Goal: Transaction & Acquisition: Book appointment/travel/reservation

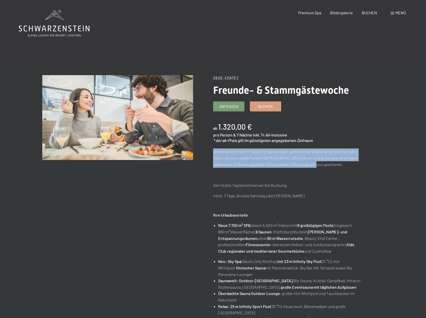
drag, startPoint x: 214, startPoint y: 151, endPoint x: 308, endPoint y: 163, distance: 94.7
click at [308, 163] on p "Wiedersehen macht Freude! Umso schöner, wenn dieses Wiedersehen belohnt wird. G…" at bounding box center [288, 157] width 151 height 19
copy p "Wiedersehen macht Freude! Umso schöner, wenn dieses Wiedersehen belohnt wird. G…"
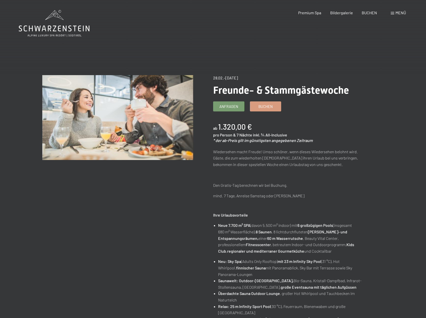
click at [398, 14] on span "Menü" at bounding box center [401, 12] width 11 height 5
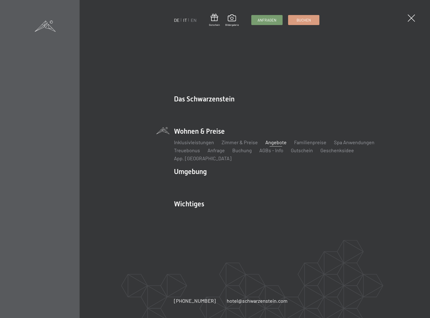
click at [183, 20] on link "IT" at bounding box center [185, 20] width 4 height 6
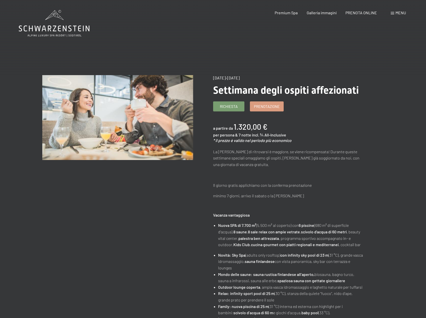
click at [394, 15] on div "Menu" at bounding box center [398, 13] width 15 height 6
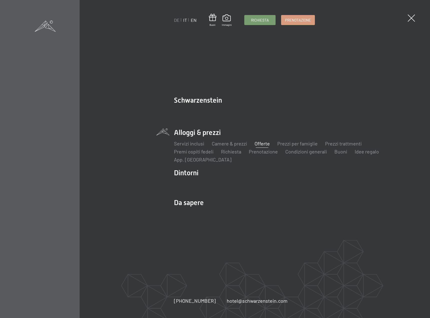
click at [196, 19] on link "EN" at bounding box center [194, 20] width 6 height 6
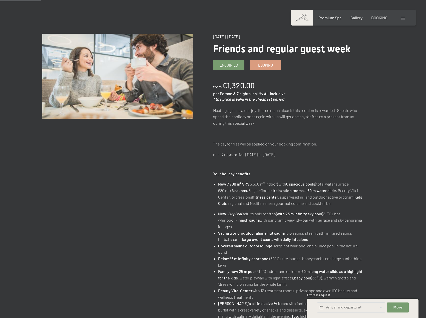
scroll to position [50, 0]
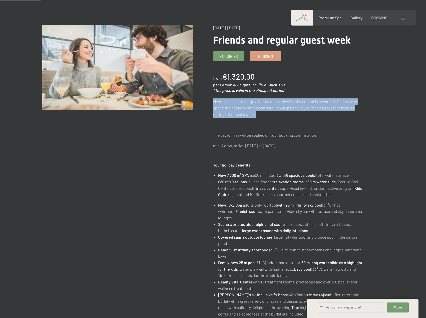
drag, startPoint x: 213, startPoint y: 101, endPoint x: 262, endPoint y: 112, distance: 49.7
click at [262, 112] on p "Meeting again is a real joy! It is so much nicer if this reunion is rewarded. G…" at bounding box center [288, 107] width 151 height 19
copy p "Meeting again is a real joy! It is so much nicer if this reunion is rewarded. G…"
click at [272, 116] on p "Meeting again is a real joy! It is so much nicer if this reunion is rewarded. G…" at bounding box center [288, 107] width 151 height 19
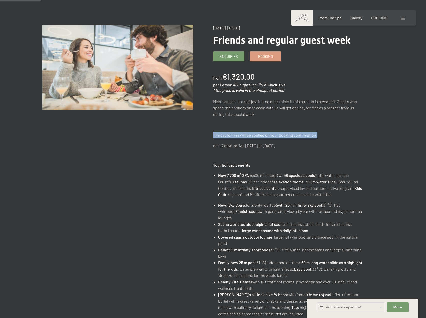
drag, startPoint x: 214, startPoint y: 134, endPoint x: 317, endPoint y: 135, distance: 103.7
click at [317, 135] on p "The day for free will be applied on your booking confirmation." at bounding box center [288, 135] width 151 height 7
copy p "The day for free will be applied on your booking confirmation."
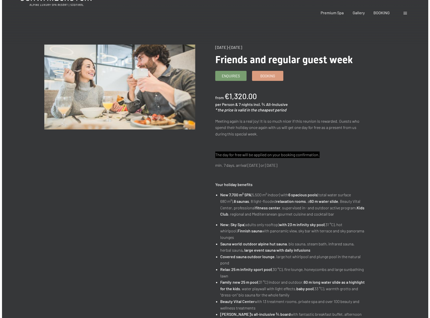
scroll to position [0, 0]
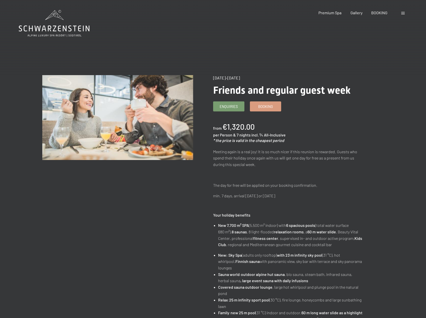
click at [402, 15] on div at bounding box center [404, 13] width 5 height 6
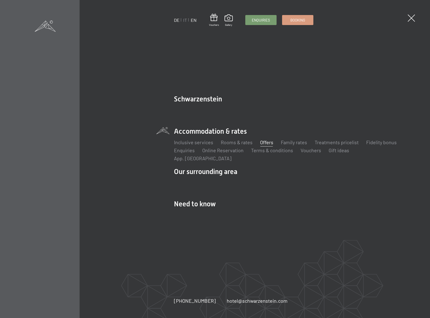
click at [176, 21] on link "DE" at bounding box center [177, 20] width 6 height 6
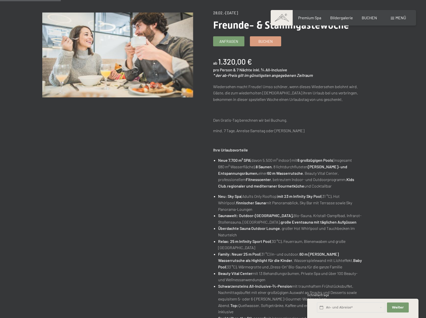
scroll to position [75, 0]
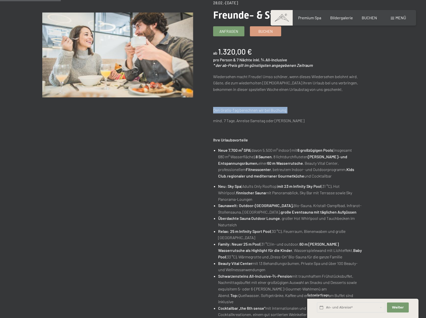
drag, startPoint x: 213, startPoint y: 110, endPoint x: 288, endPoint y: 109, distance: 74.6
click at [288, 109] on p "Den Gratis-Tag berechnen wir bei Buchung." at bounding box center [288, 110] width 151 height 7
copy p "Den Gratis-Tag berechnen wir bei Buchung."
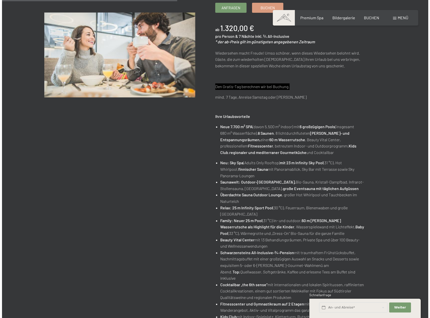
scroll to position [0, 0]
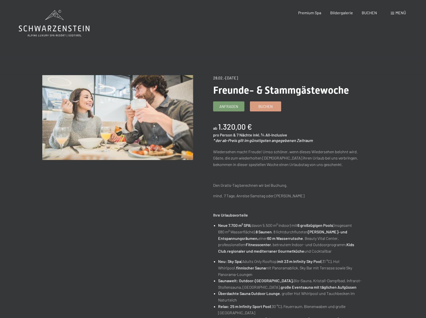
click at [393, 14] on span at bounding box center [393, 13] width 4 height 3
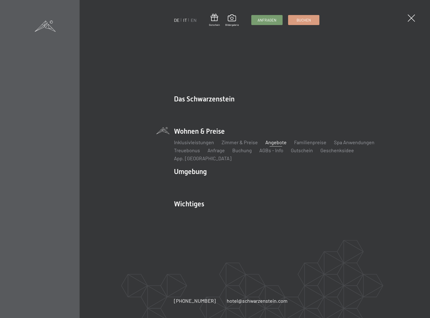
click at [184, 20] on link "IT" at bounding box center [185, 20] width 4 height 6
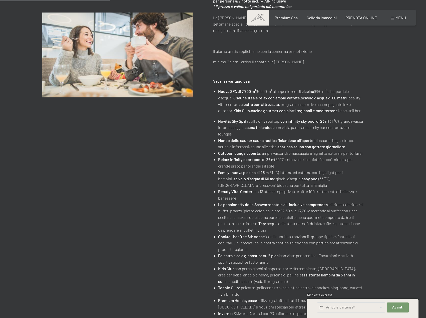
scroll to position [100, 0]
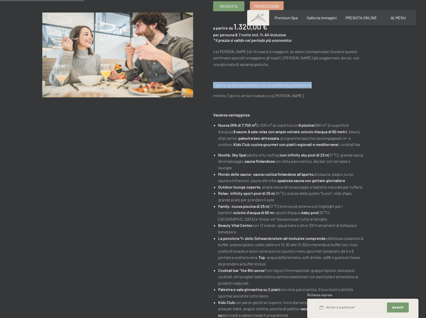
drag, startPoint x: 214, startPoint y: 85, endPoint x: 312, endPoint y: 85, distance: 98.9
click at [312, 85] on p "Il giorno gratis applichiamo con la conferma prenotazione" at bounding box center [288, 85] width 151 height 7
copy p "Il giorno gratis applichiamo con la conferma prenotazione"
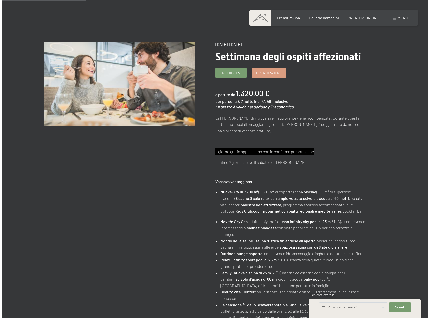
scroll to position [0, 0]
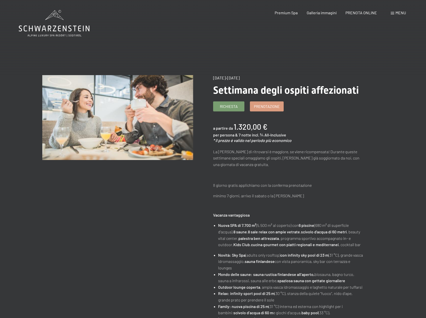
click at [398, 14] on span "Menu" at bounding box center [401, 12] width 11 height 5
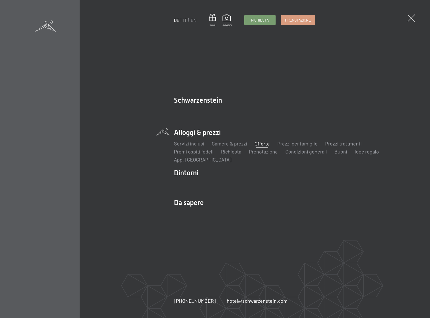
click at [175, 20] on link "DE" at bounding box center [177, 20] width 6 height 6
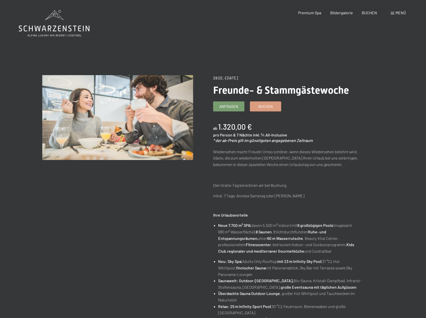
click at [396, 15] on span "Menü" at bounding box center [401, 12] width 11 height 5
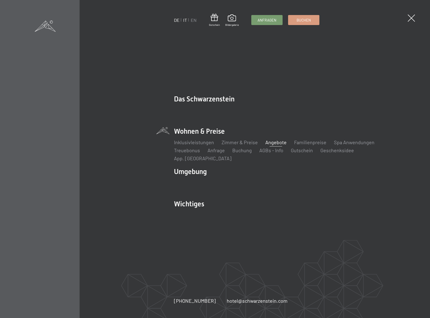
click at [184, 21] on link "IT" at bounding box center [185, 20] width 4 height 6
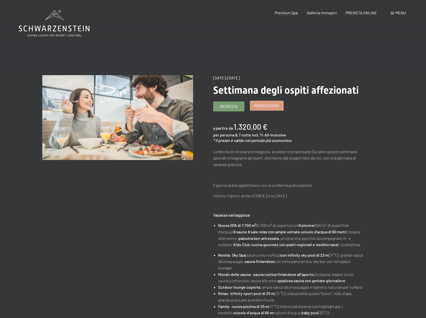
click at [259, 106] on span "Prenotazione" at bounding box center [267, 105] width 26 height 5
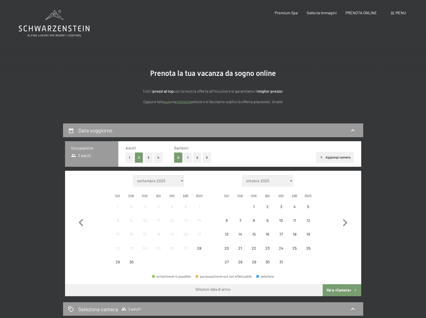
select select "[DATE]"
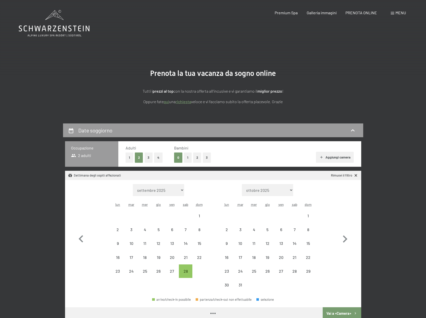
select select "[DATE]"
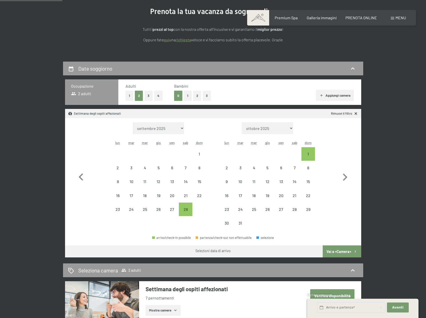
scroll to position [75, 0]
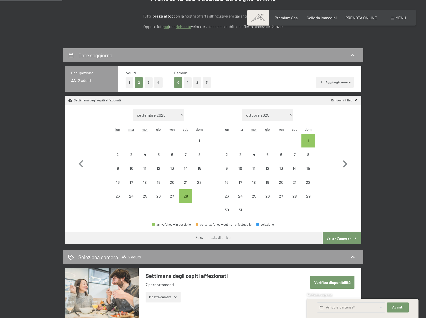
click at [366, 87] on div "Date soggiorno Occupazione 2 adulti Adulti 1 2 3 4 Bambini 0 1 2 3 Aggiungi cam…" at bounding box center [213, 220] width 342 height 345
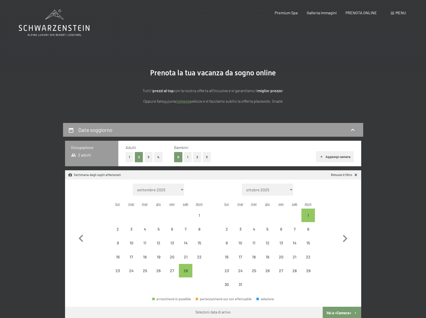
scroll to position [0, 0]
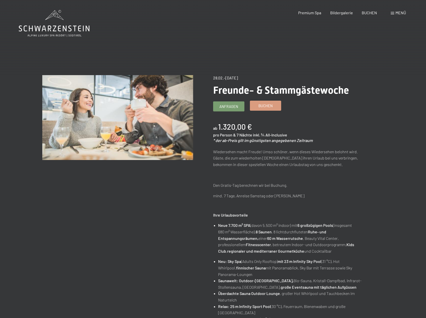
click at [264, 106] on span "Buchen" at bounding box center [266, 105] width 14 height 5
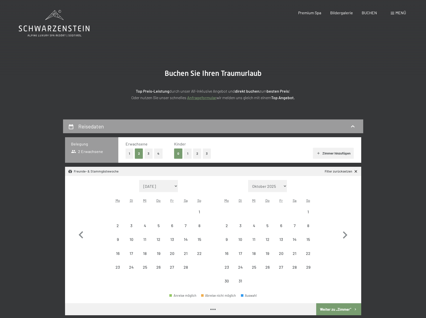
select select "[DATE]"
click at [190, 267] on div "28" at bounding box center [186, 271] width 13 height 13
select select "[DATE]"
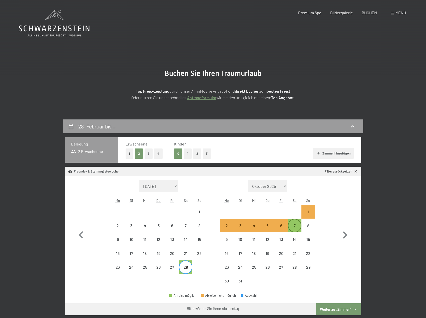
click at [293, 223] on div "7" at bounding box center [295, 225] width 13 height 13
select select "[DATE]"
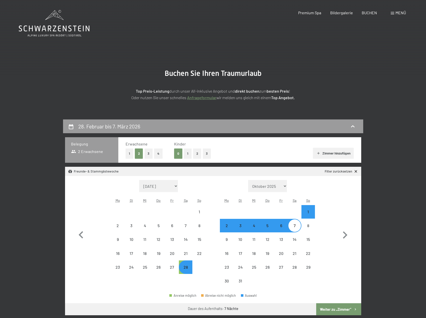
select select "[DATE]"
click at [326, 310] on button "Weiter zu „Zimmer“" at bounding box center [338, 309] width 45 height 12
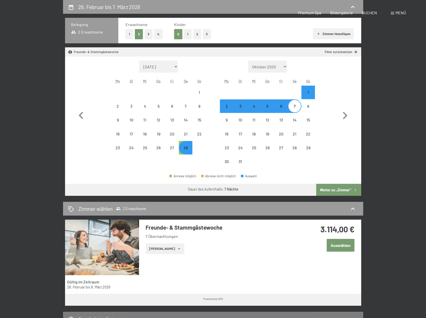
select select "[DATE]"
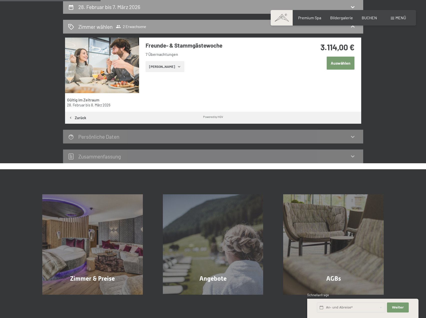
click at [178, 66] on icon "button" at bounding box center [179, 66] width 2 height 1
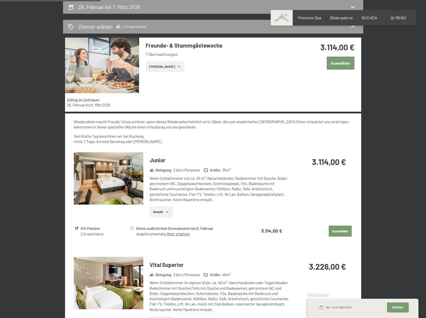
click at [177, 66] on icon "button" at bounding box center [179, 67] width 4 height 4
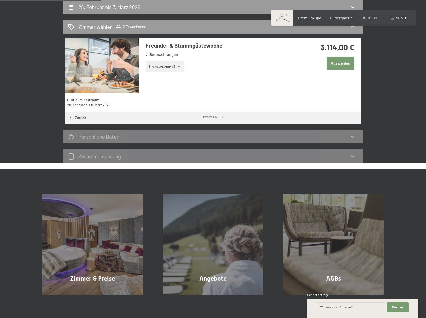
click at [335, 63] on button "Auswählen" at bounding box center [341, 63] width 28 height 13
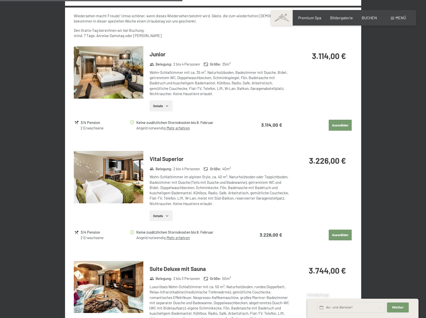
scroll to position [231, 0]
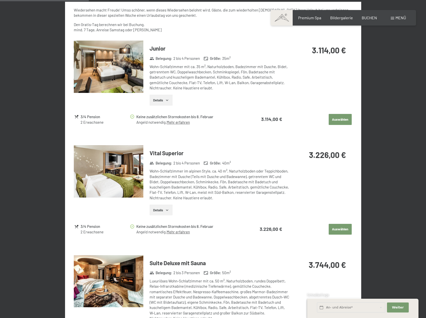
click at [343, 121] on button "Auswählen" at bounding box center [340, 119] width 23 height 11
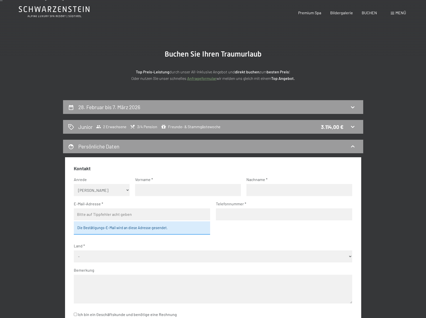
scroll to position [0, 0]
